Goal: Information Seeking & Learning: Check status

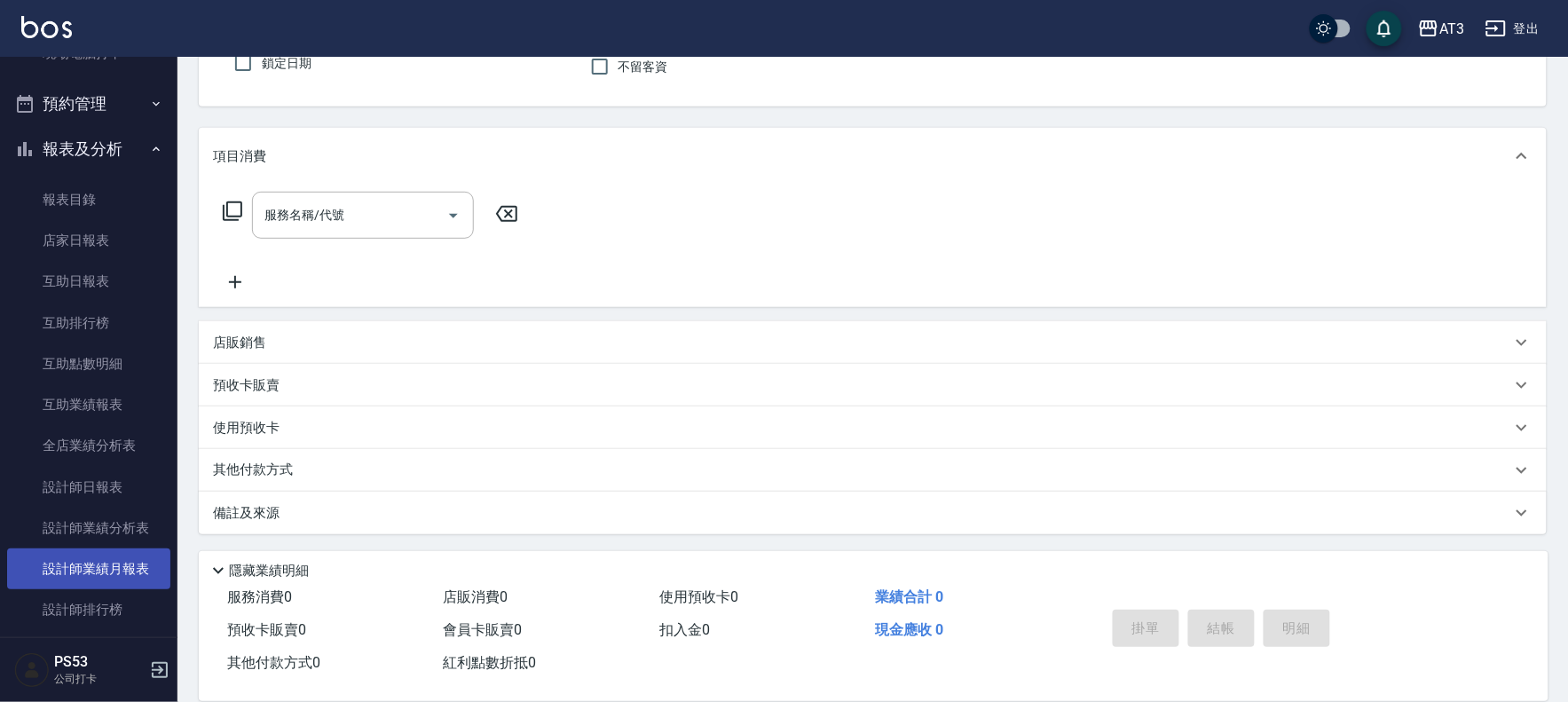
scroll to position [410, 0]
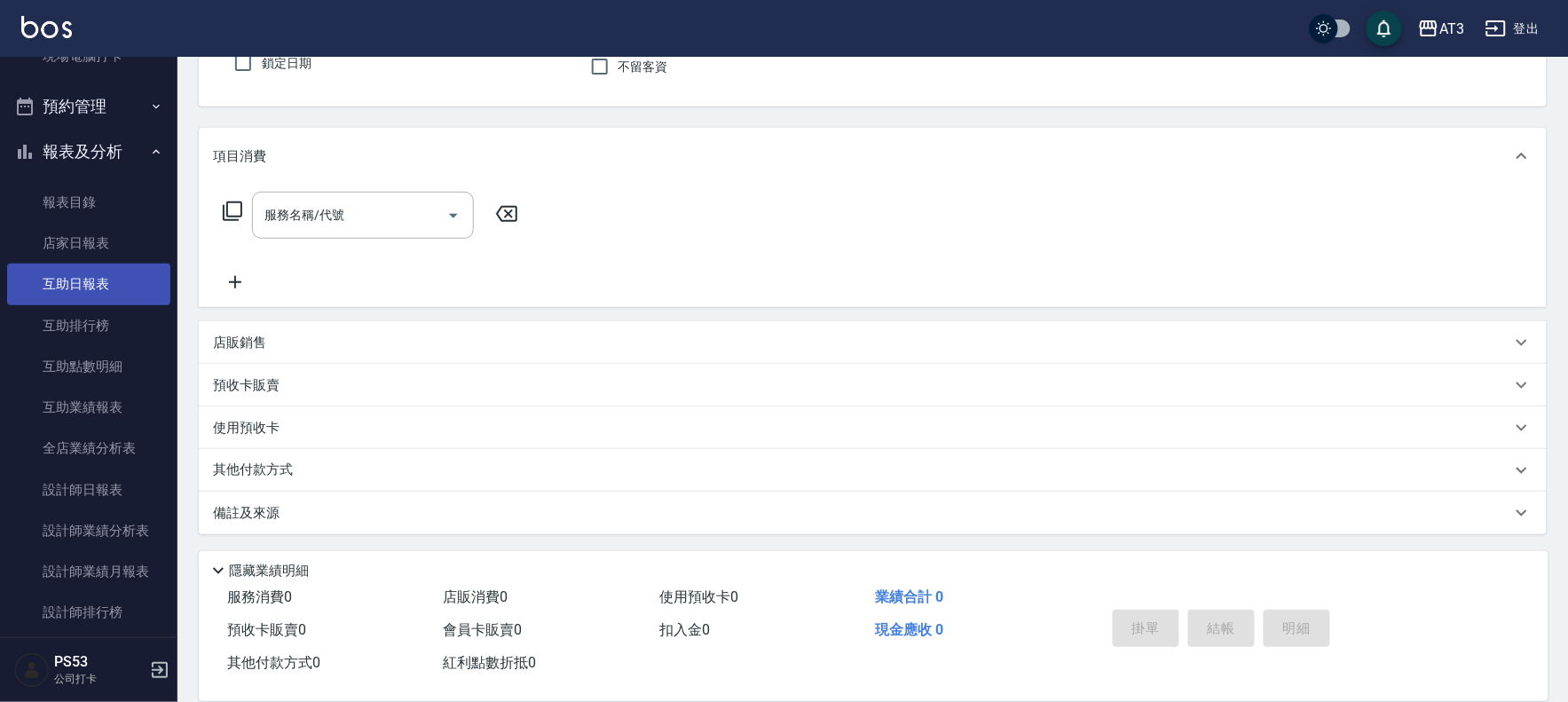
click at [100, 265] on link "互助日報表" at bounding box center [88, 284] width 163 height 41
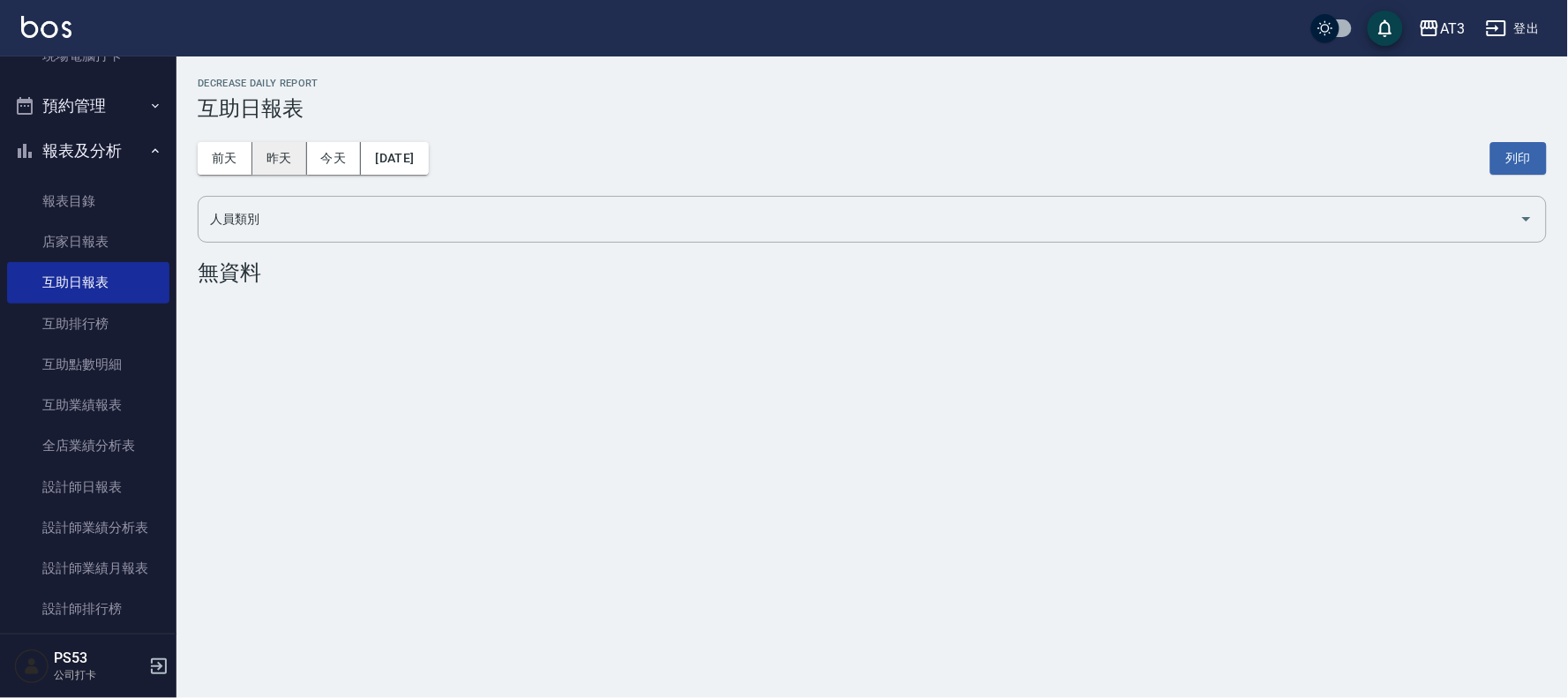
click at [296, 162] on button "昨天" at bounding box center [279, 158] width 54 height 33
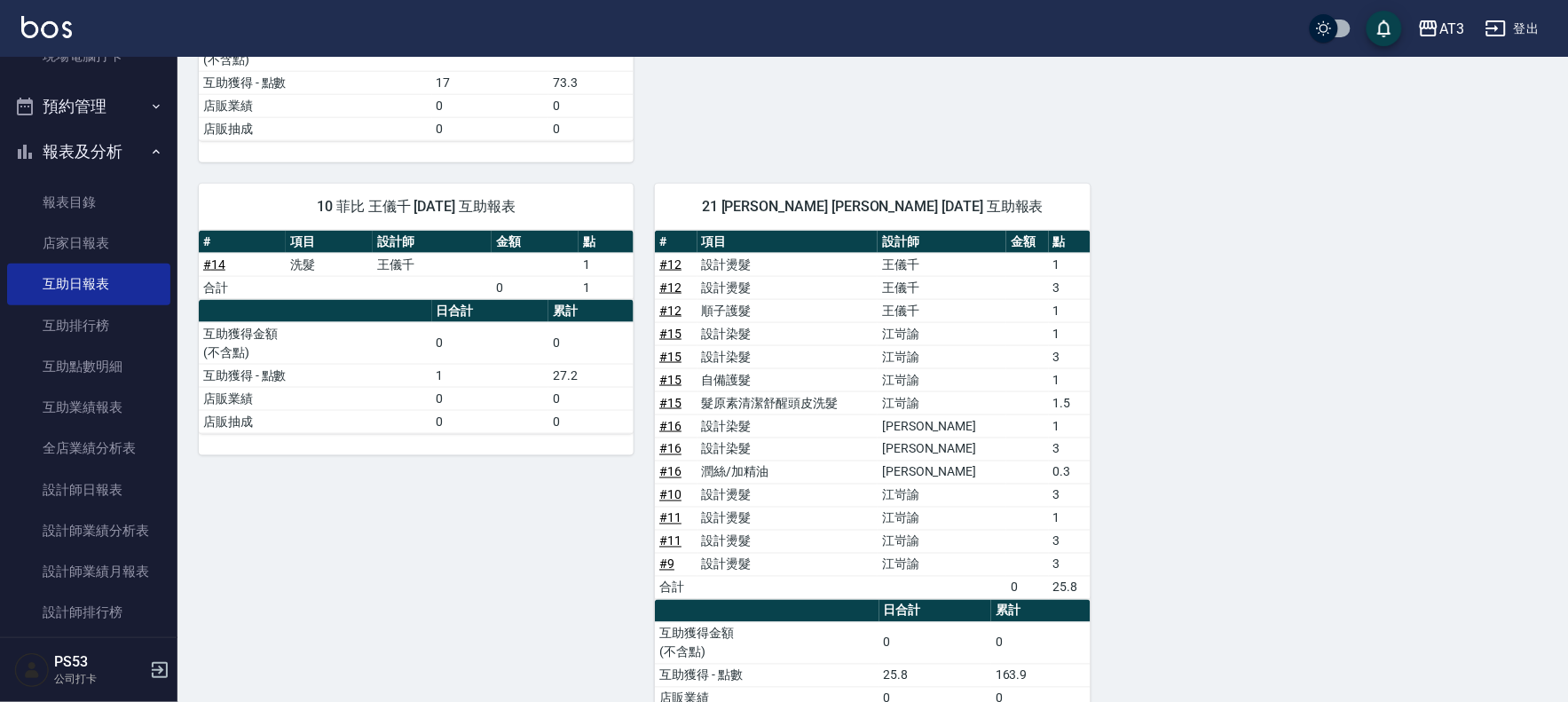
scroll to position [591, 0]
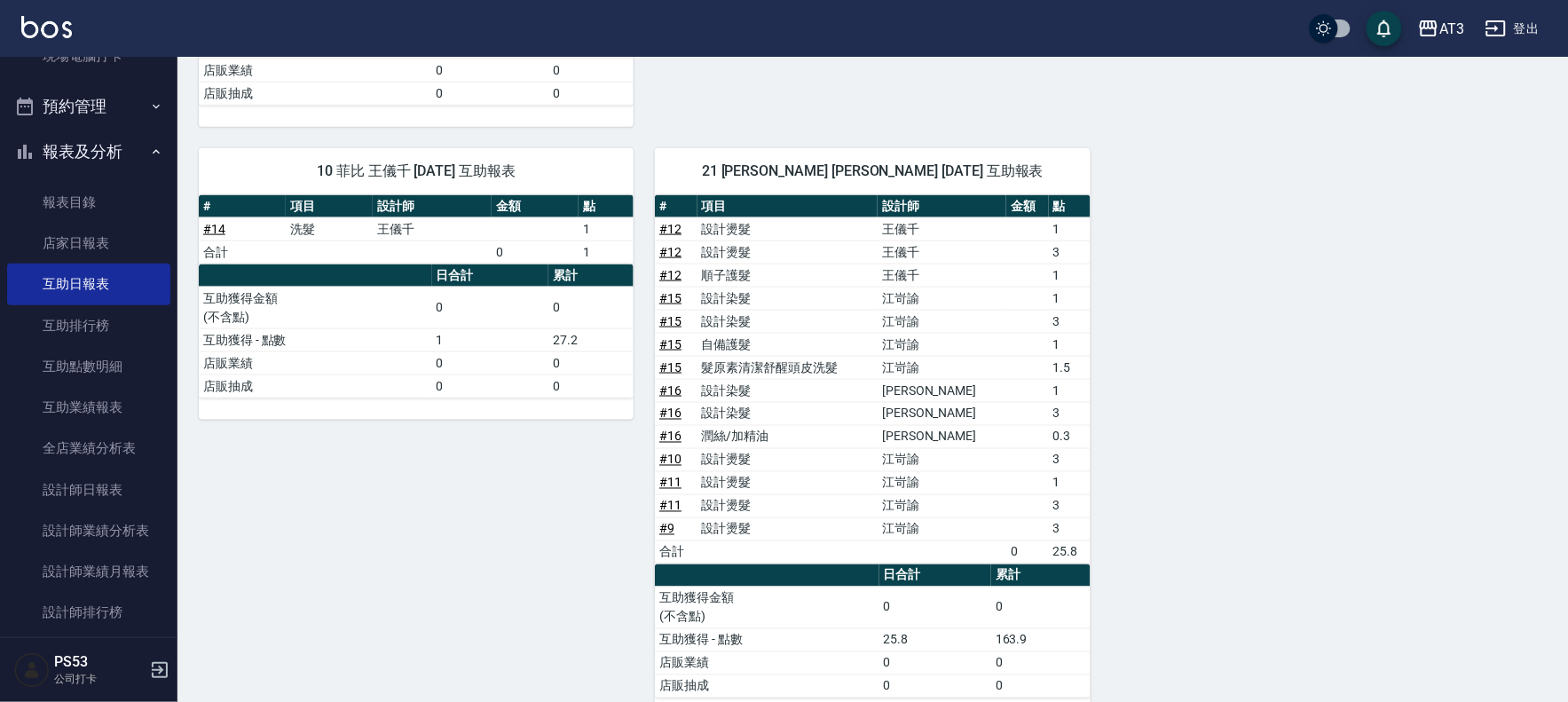
click at [144, 143] on button "報表及分析" at bounding box center [88, 151] width 163 height 46
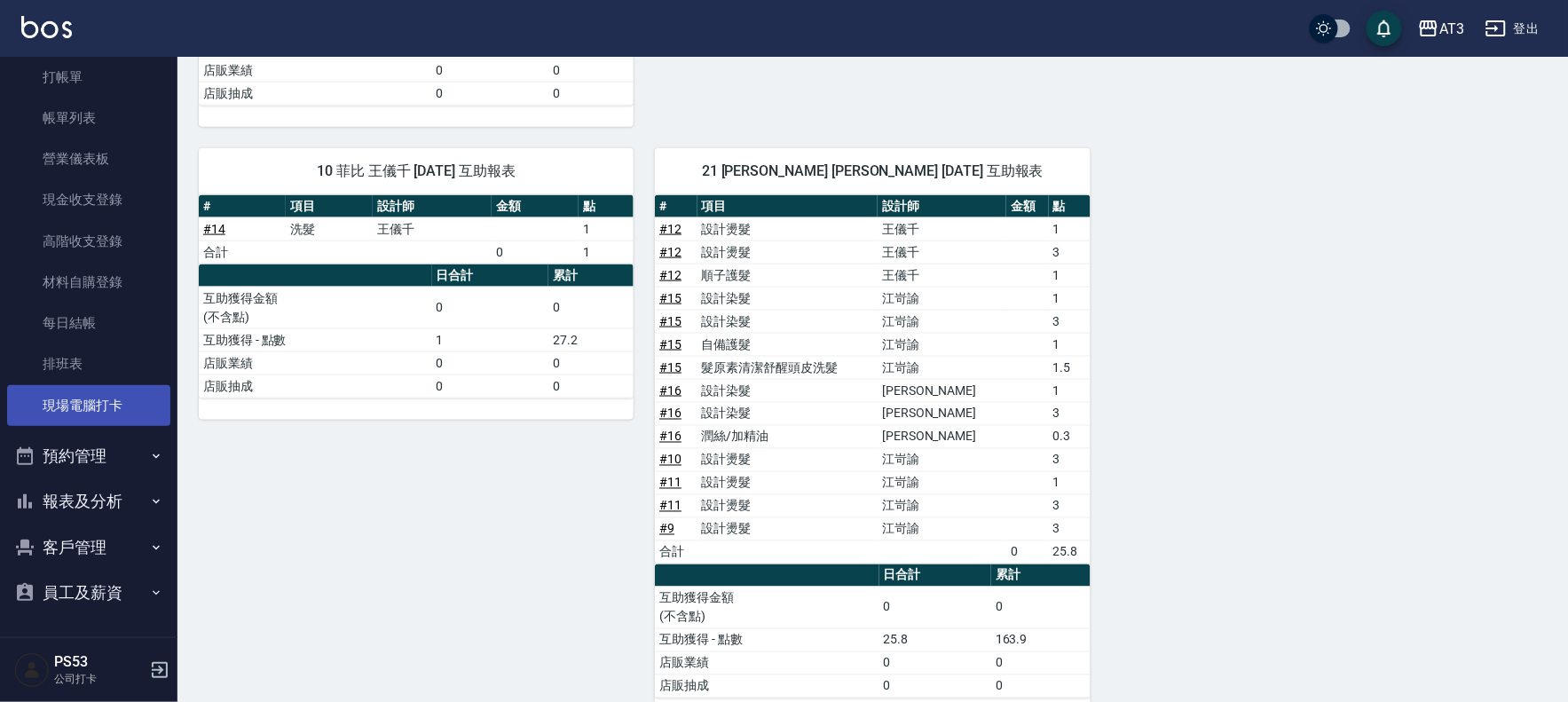
scroll to position [59, 0]
click at [90, 406] on link "現場電腦打卡" at bounding box center [88, 407] width 163 height 41
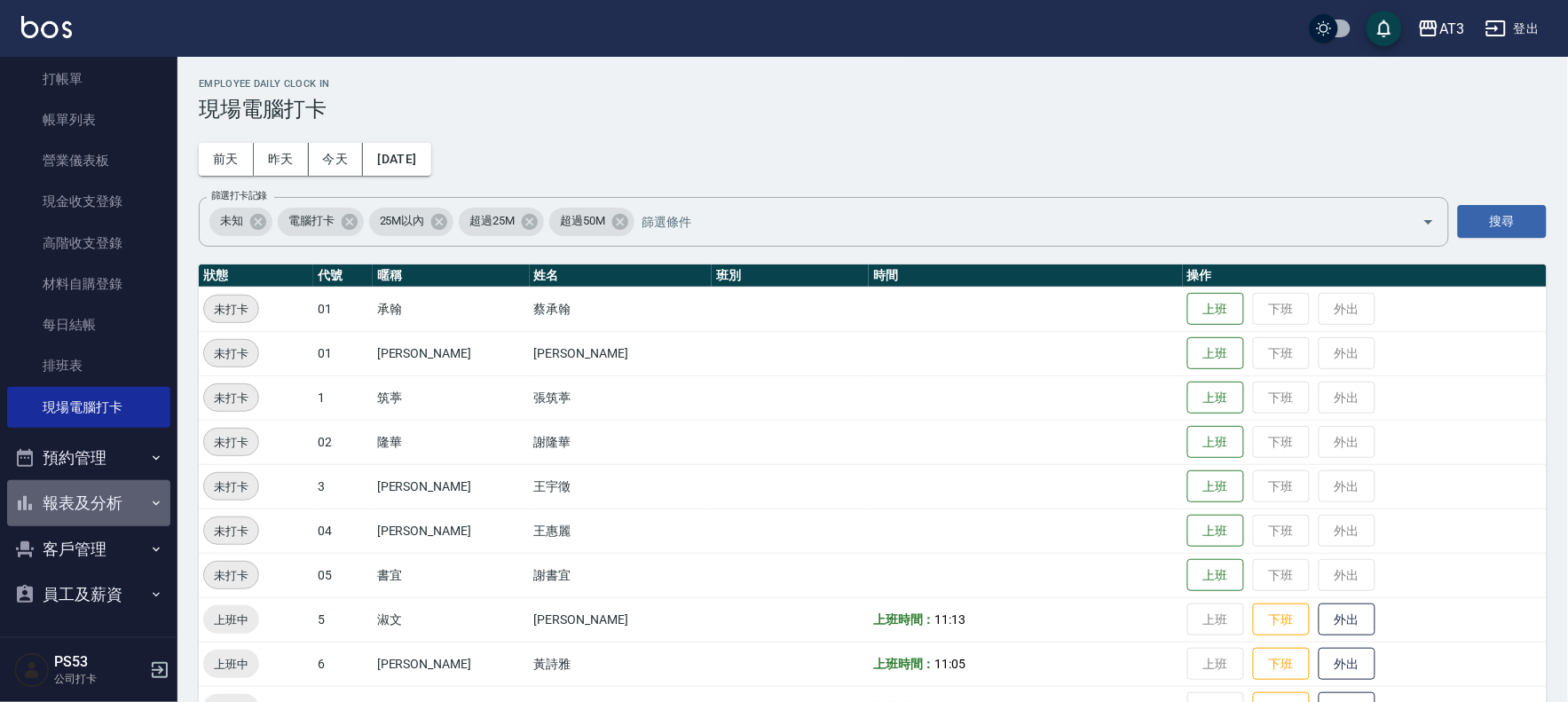
click at [93, 498] on button "報表及分析" at bounding box center [88, 503] width 163 height 46
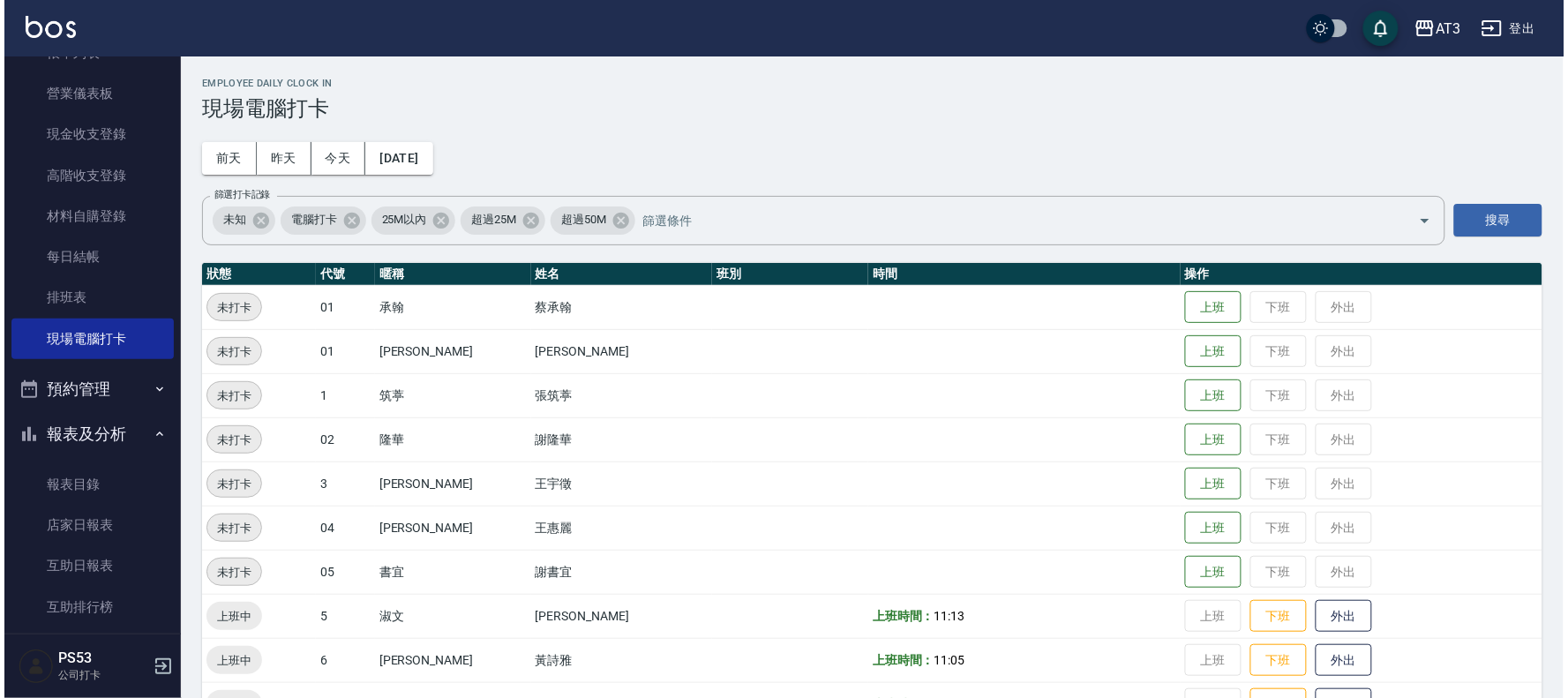
scroll to position [156, 0]
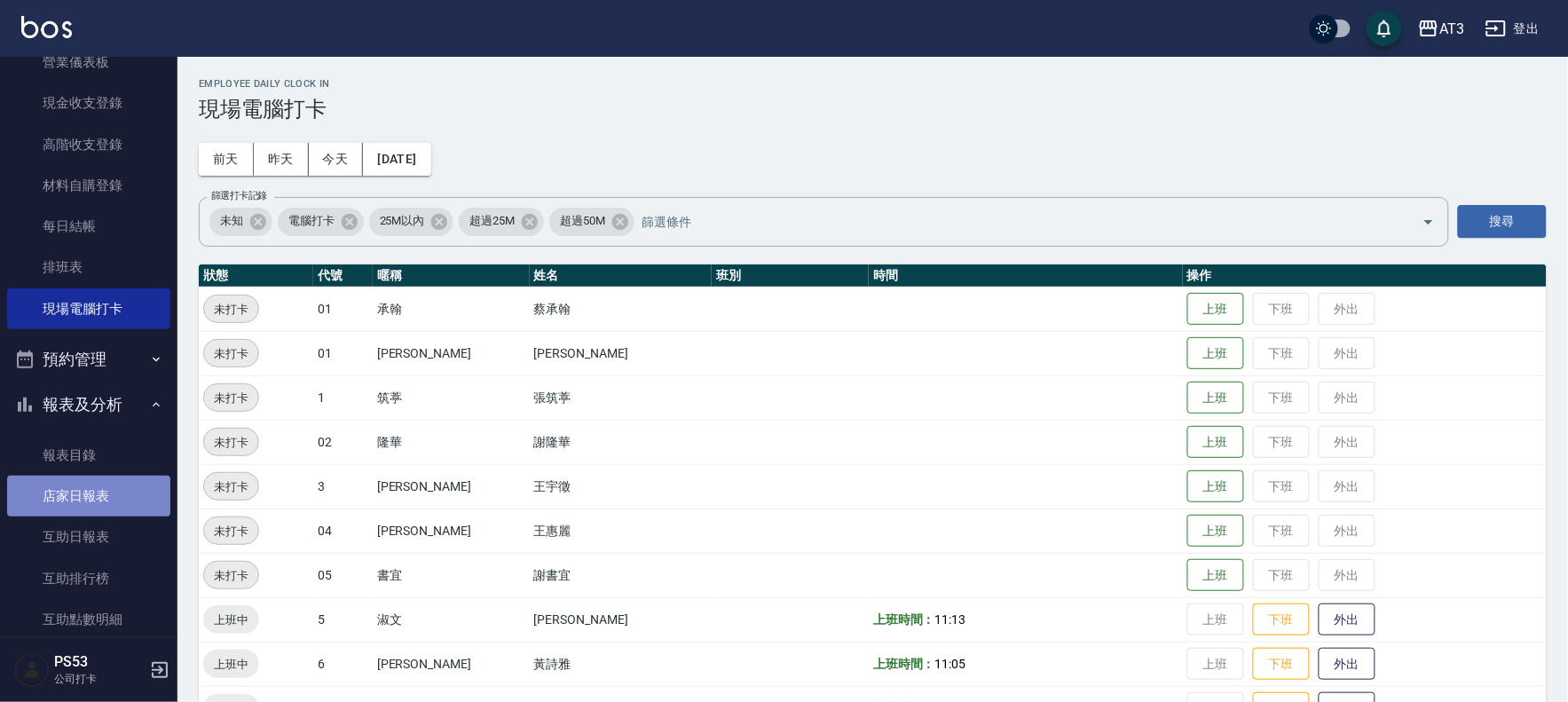
click at [94, 498] on link "店家日報表" at bounding box center [88, 496] width 163 height 41
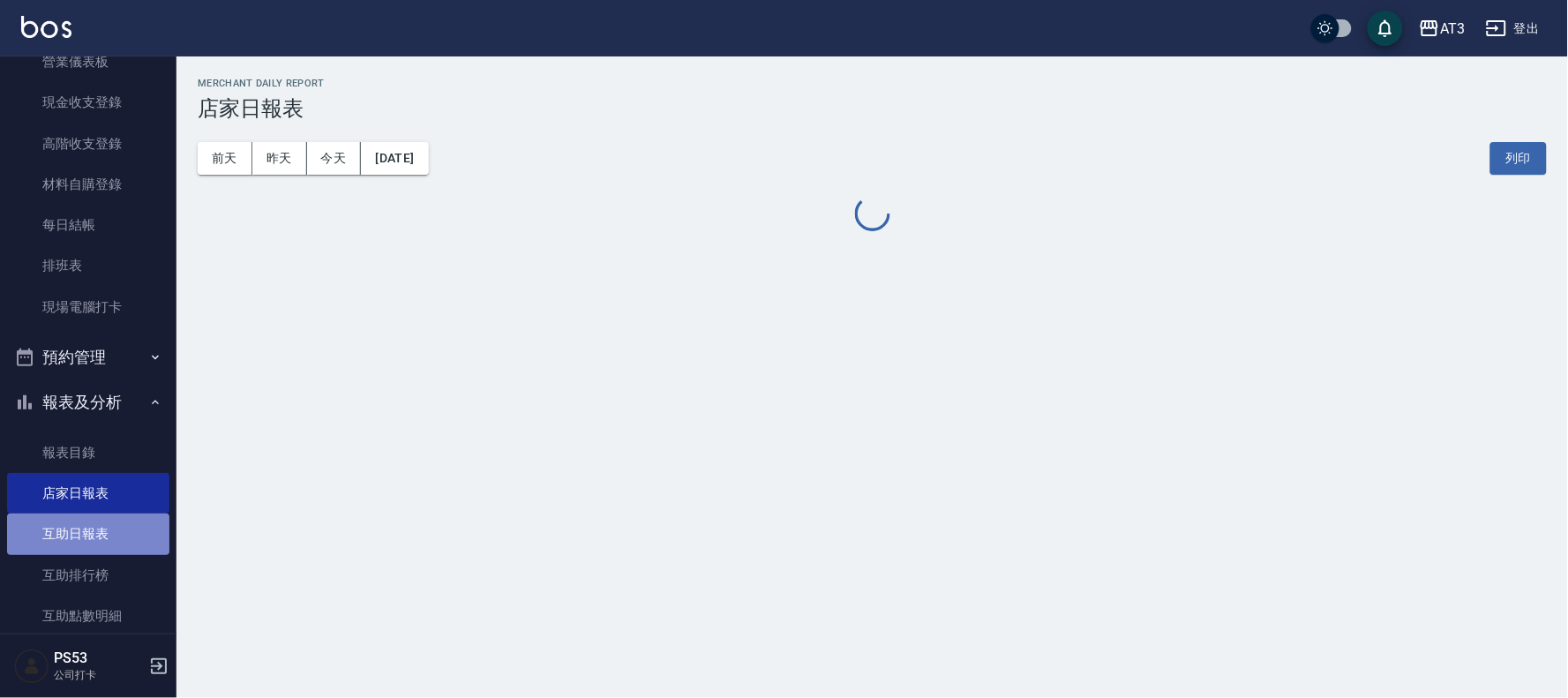
click at [144, 521] on link "互助日報表" at bounding box center [87, 534] width 162 height 41
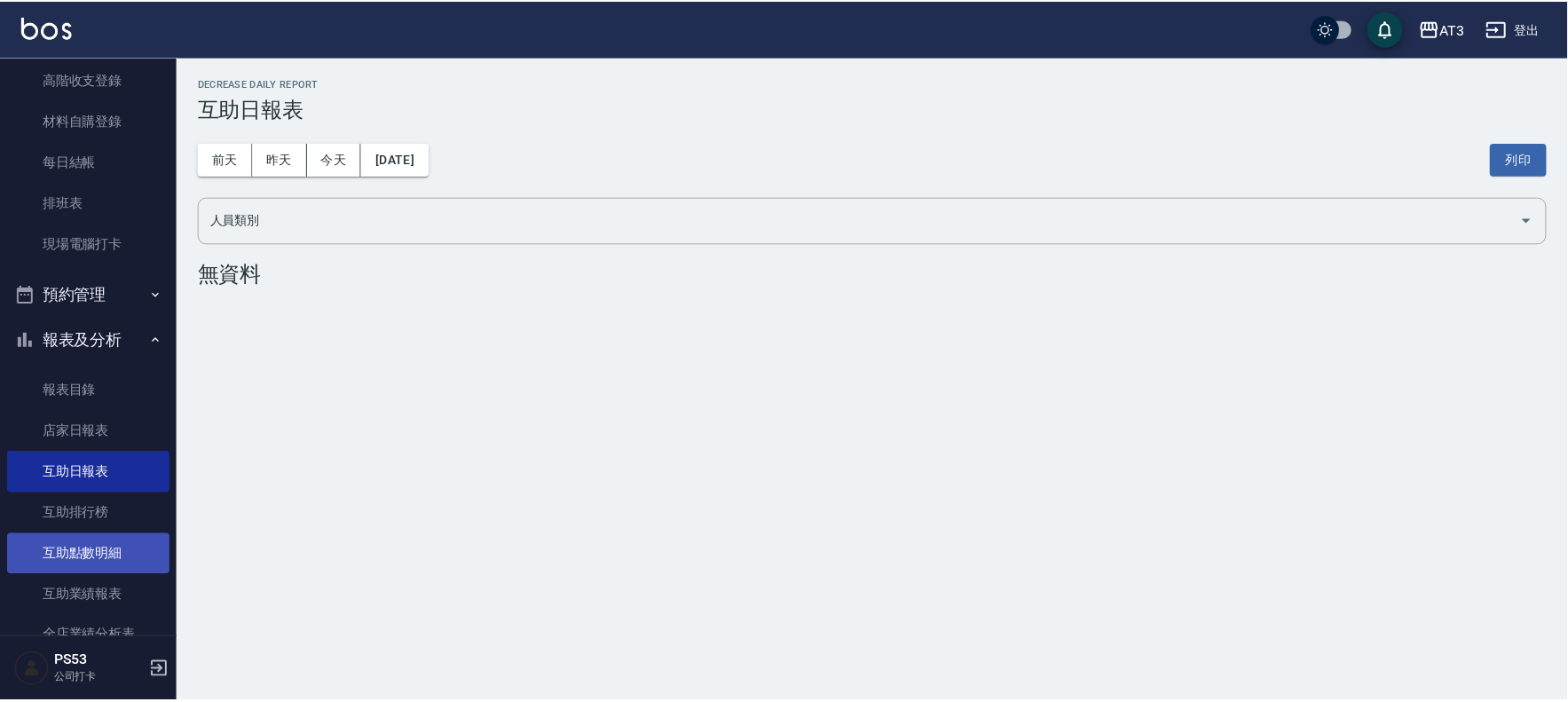
scroll to position [256, 0]
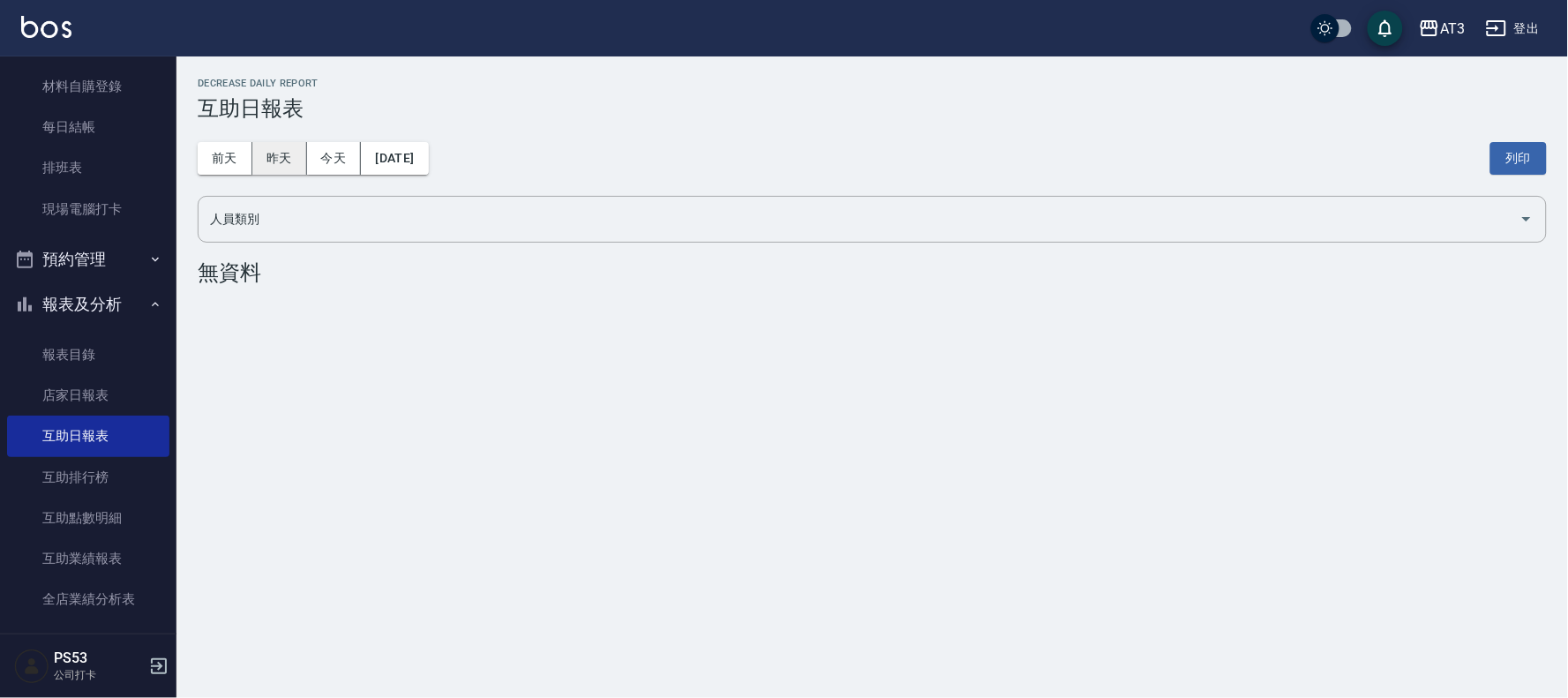
click at [279, 148] on button "昨天" at bounding box center [279, 158] width 54 height 33
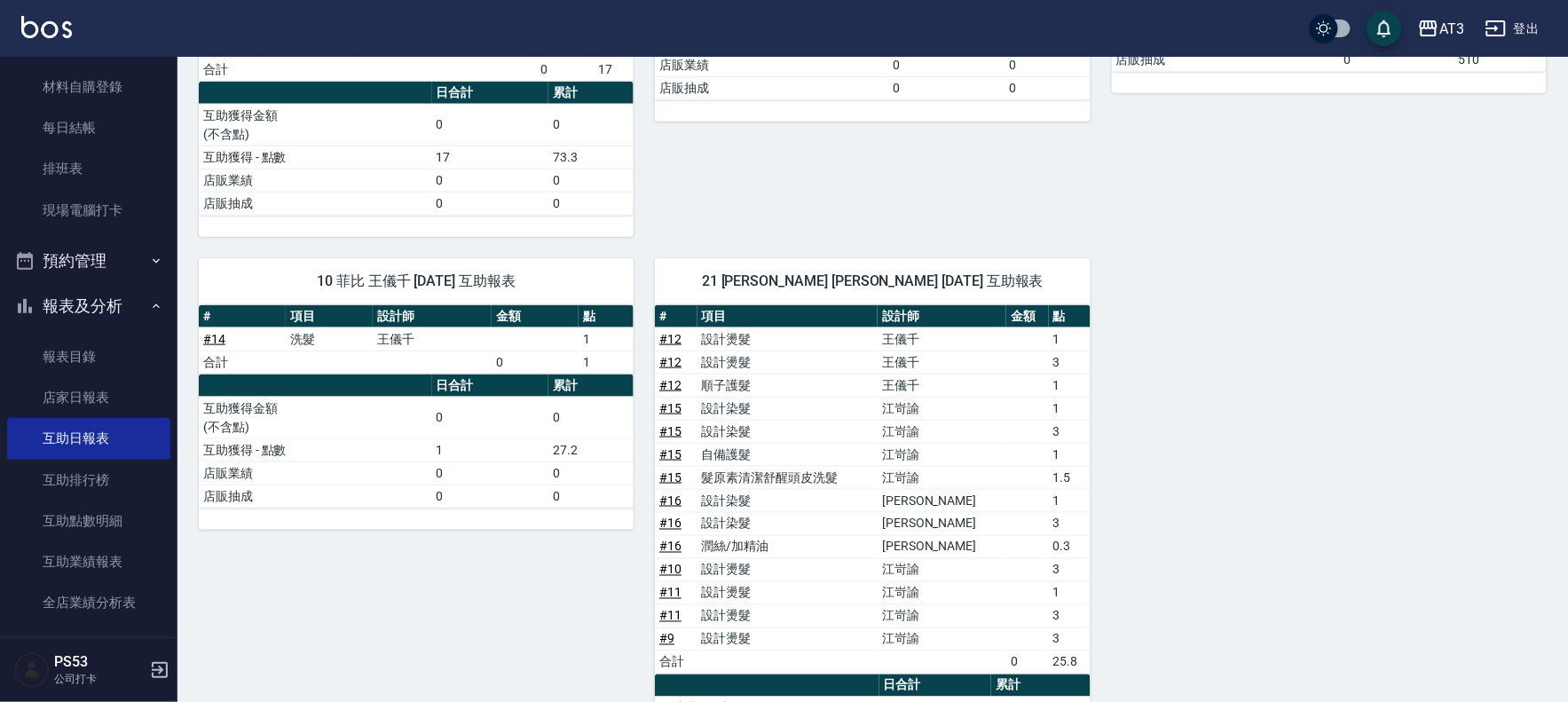
scroll to position [633, 0]
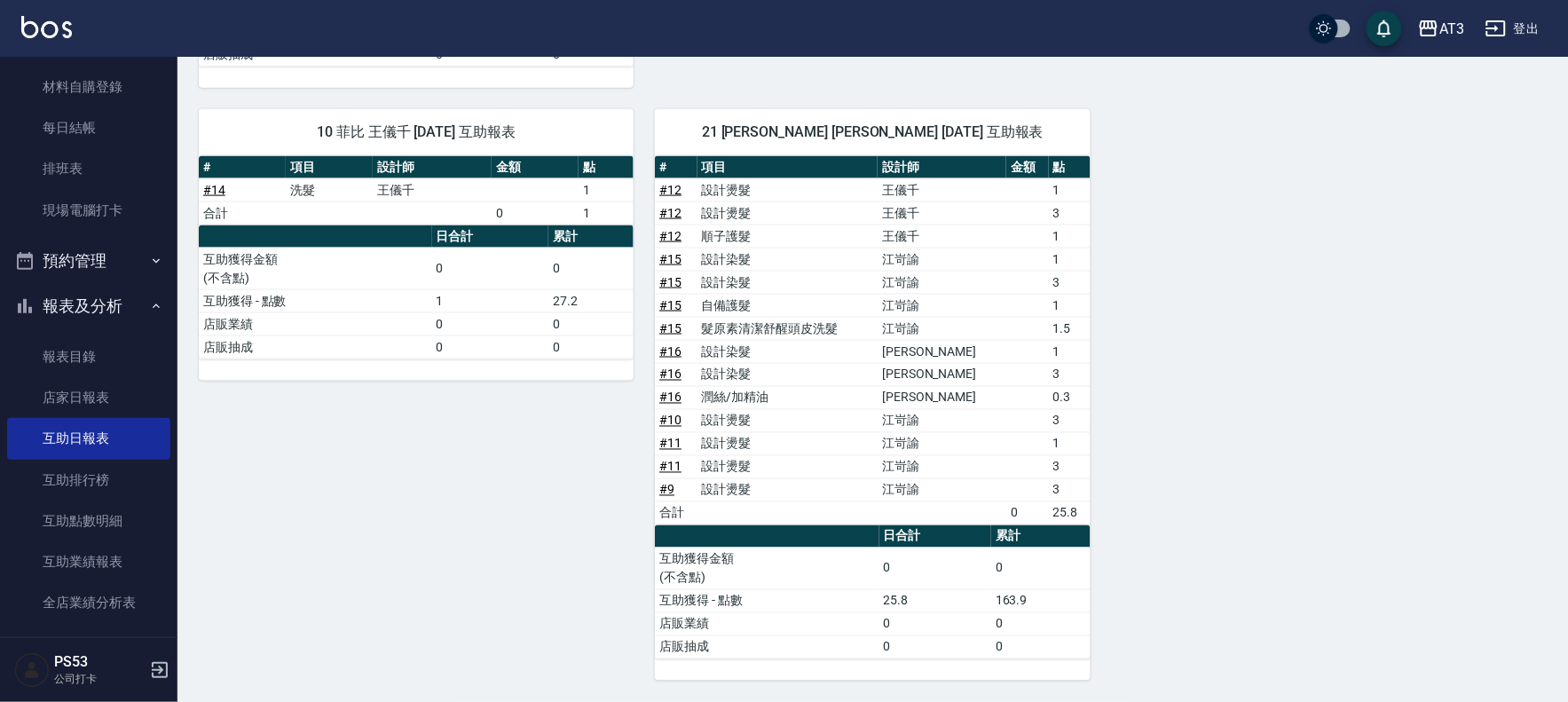
click at [1378, 321] on div "5 淑文 [PERSON_NAME] [DATE] 互助報表 # 項目 設計師 金額 點 # 1 設計染髮 許淑文 1 # 1 設計染髮 許淑文 3 # 1 …" at bounding box center [862, 145] width 1370 height 1070
click at [138, 302] on button "報表及分析" at bounding box center [88, 306] width 163 height 46
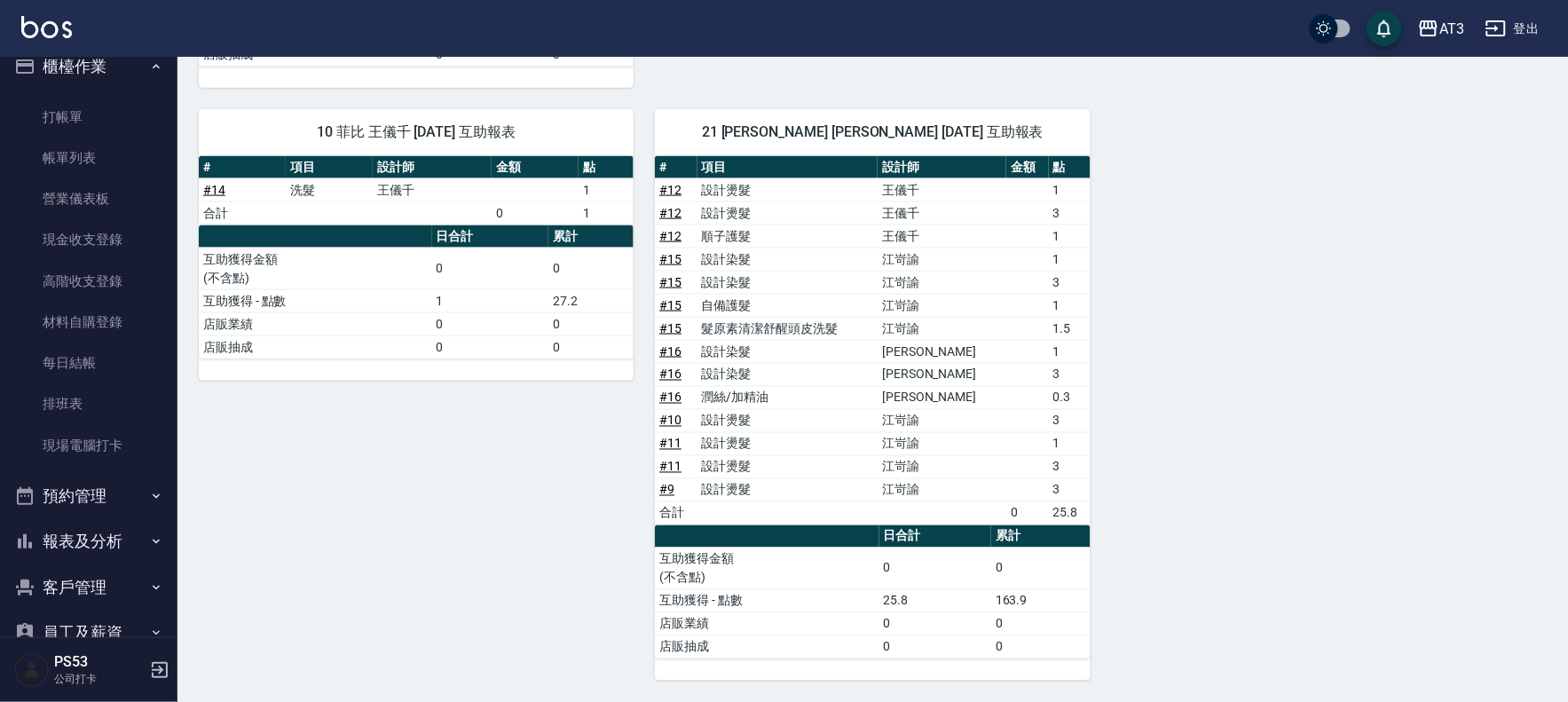
scroll to position [0, 0]
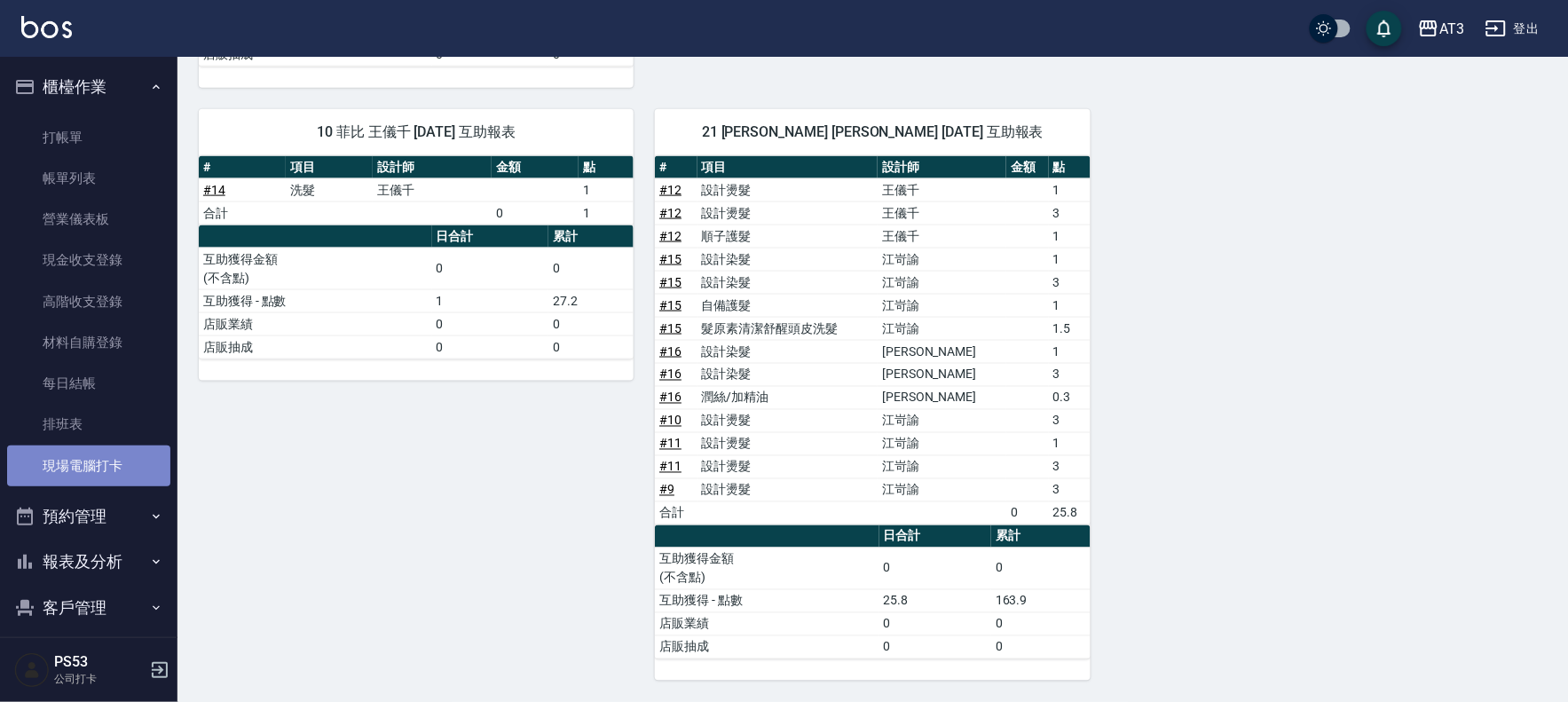
click at [107, 476] on link "現場電腦打卡" at bounding box center [88, 466] width 163 height 41
